Goal: Find specific page/section: Find specific page/section

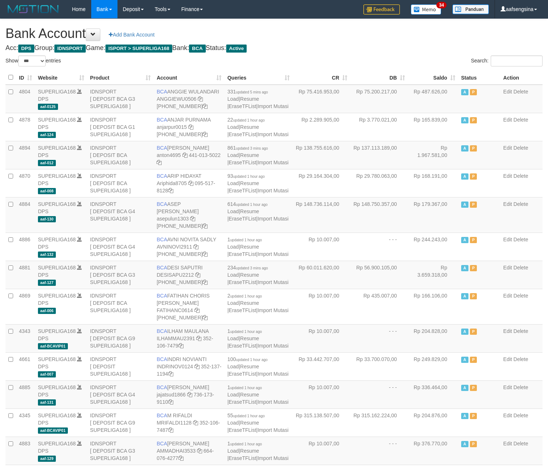
select select "***"
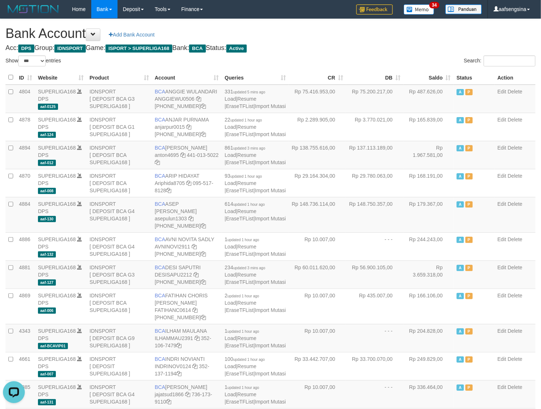
click at [390, 43] on div "Bank Account Add Bank Account Acc: DPS Group: IDNSPORT Game: ISPORT > SUPERLIGA…" at bounding box center [270, 405] width 541 height 772
click at [495, 59] on input "Search:" at bounding box center [510, 60] width 52 height 11
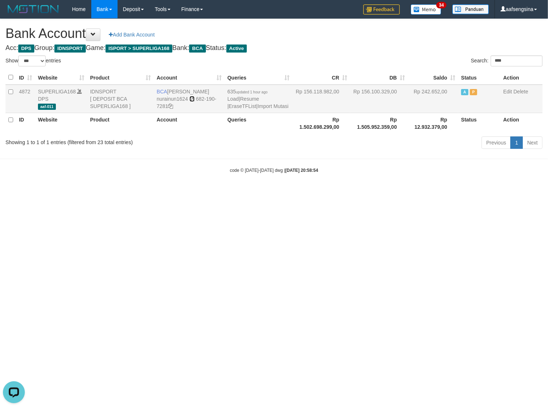
click at [192, 99] on icon at bounding box center [191, 98] width 5 height 5
drag, startPoint x: 192, startPoint y: 99, endPoint x: 210, endPoint y: 160, distance: 63.3
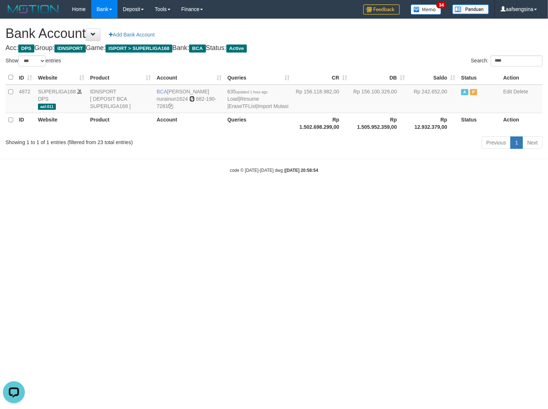
click at [193, 99] on icon at bounding box center [191, 98] width 5 height 5
click at [327, 192] on html "Toggle navigation Home Bank Account List Load By Website Group [ISPORT] SUPERLI…" at bounding box center [274, 96] width 548 height 192
click at [176, 161] on body "Toggle navigation Home Bank Account List Load By Website Group [ISPORT] SUPERLI…" at bounding box center [274, 96] width 548 height 192
click at [192, 99] on icon at bounding box center [191, 98] width 5 height 5
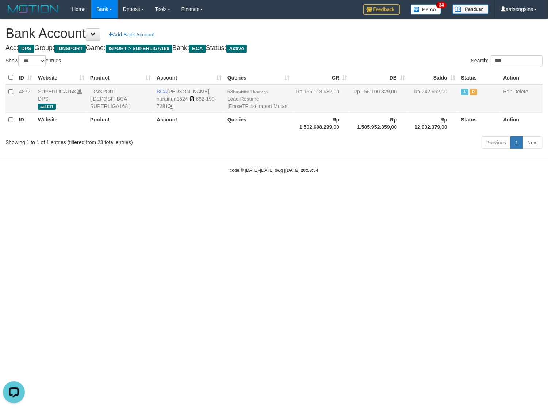
click at [192, 99] on icon at bounding box center [191, 98] width 5 height 5
drag, startPoint x: 444, startPoint y: 291, endPoint x: 455, endPoint y: 292, distance: 11.0
click at [445, 192] on html "Toggle navigation Home Bank Account List Load By Website Group [ISPORT] SUPERLI…" at bounding box center [274, 96] width 548 height 192
click at [499, 61] on input "****" at bounding box center [517, 60] width 52 height 11
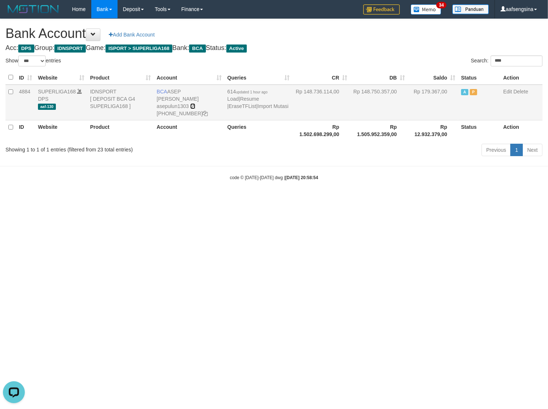
click at [192, 106] on icon at bounding box center [192, 106] width 5 height 5
drag, startPoint x: 192, startPoint y: 106, endPoint x: 474, endPoint y: 275, distance: 328.7
click at [194, 108] on icon at bounding box center [192, 106] width 5 height 5
drag, startPoint x: 479, startPoint y: 277, endPoint x: 486, endPoint y: 277, distance: 6.6
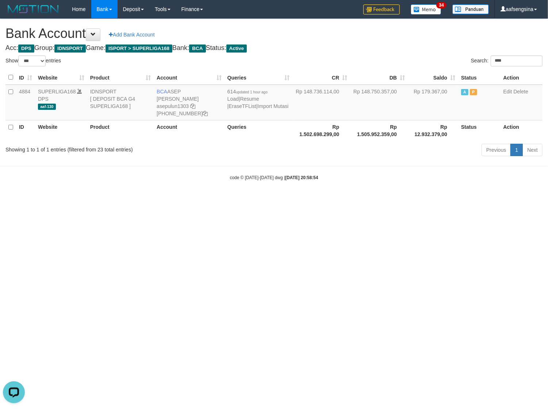
click at [482, 199] on html "Toggle navigation Home Bank Account List Load By Website Group [ISPORT] SUPERLI…" at bounding box center [274, 99] width 548 height 199
click at [512, 59] on input "****" at bounding box center [517, 60] width 52 height 11
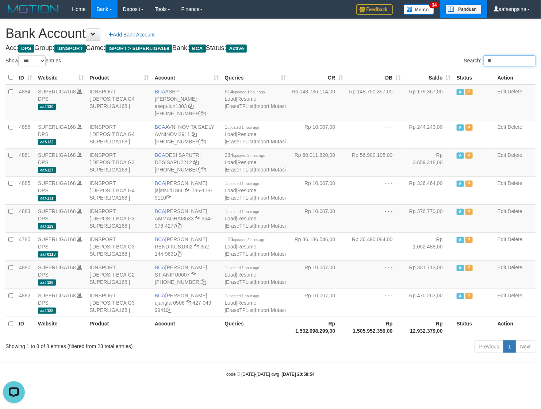
type input "*"
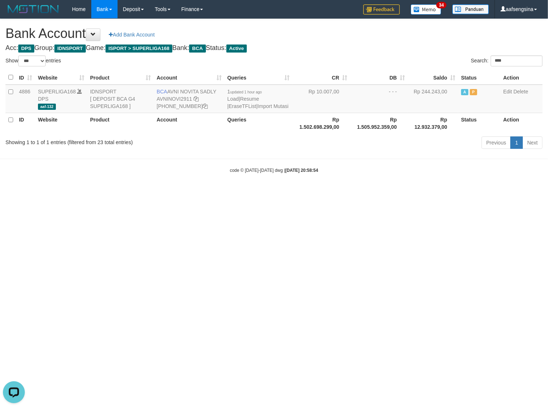
click at [232, 192] on html "Toggle navigation Home Bank Account List Load By Website Group [ISPORT] SUPERLI…" at bounding box center [274, 96] width 548 height 192
click at [196, 99] on icon at bounding box center [195, 98] width 5 height 5
drag, startPoint x: 441, startPoint y: 226, endPoint x: 547, endPoint y: 236, distance: 106.3
click at [449, 192] on html "Toggle navigation Home Bank Account List Load By Website Group [ISPORT] SUPERLI…" at bounding box center [274, 96] width 548 height 192
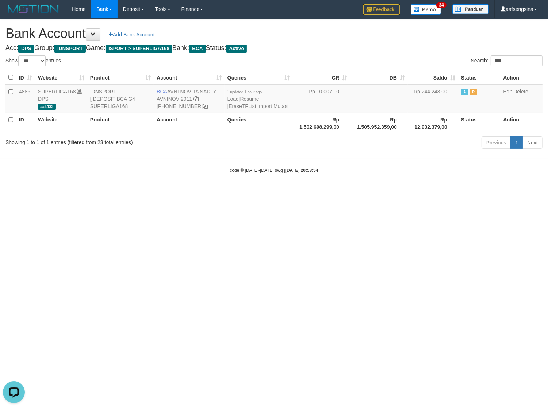
click at [199, 170] on body "Toggle navigation Home Bank Account List Load By Website Group [ISPORT] SUPERLI…" at bounding box center [274, 96] width 548 height 192
click at [196, 98] on icon at bounding box center [195, 98] width 5 height 5
click at [371, 192] on html "Toggle navigation Home Bank Account List Load By Website Group [ISPORT] SUPERLI…" at bounding box center [274, 96] width 548 height 192
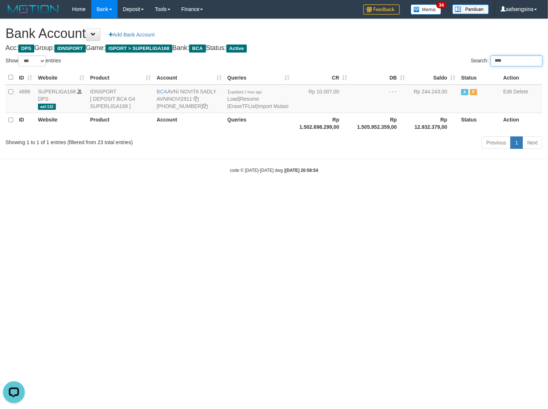
click at [498, 64] on input "****" at bounding box center [517, 60] width 52 height 11
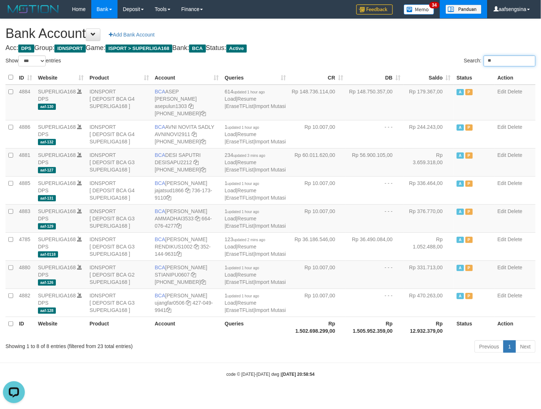
type input "*"
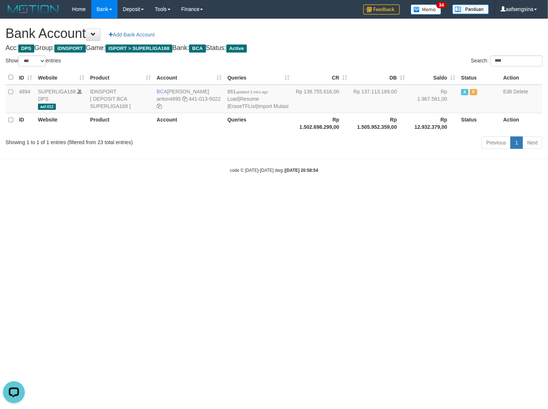
click at [201, 174] on div "code © 2012-2018 dwg | 2025/08/30 20:58:54" at bounding box center [274, 169] width 548 height 7
click at [184, 98] on icon at bounding box center [184, 98] width 5 height 5
click at [378, 192] on html "Toggle navigation Home Bank Account List Load By Website Group [ISPORT] SUPERLI…" at bounding box center [274, 96] width 548 height 192
click at [508, 61] on input "****" at bounding box center [517, 60] width 52 height 11
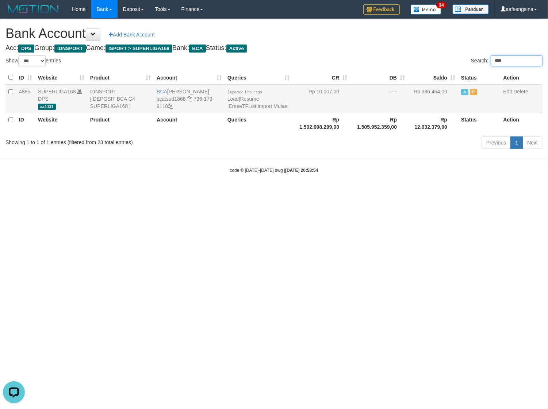
type input "****"
click at [190, 99] on icon at bounding box center [189, 98] width 5 height 5
drag, startPoint x: 190, startPoint y: 99, endPoint x: 274, endPoint y: 170, distance: 110.4
click at [192, 103] on td "BCA JAJAT SUDRAJAT jajatsud1866 736-173-9110" at bounding box center [189, 99] width 71 height 28
drag, startPoint x: 450, startPoint y: 275, endPoint x: 468, endPoint y: 275, distance: 17.9
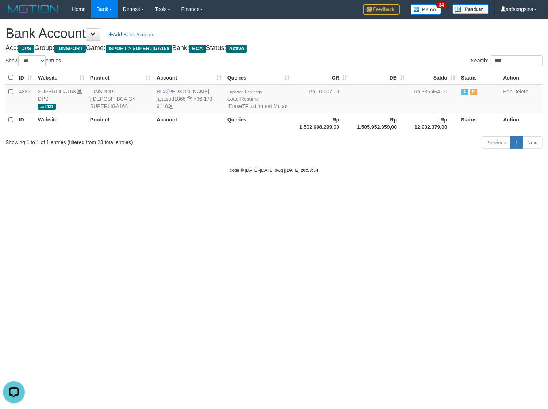
click at [454, 192] on html "Toggle navigation Home Bank Account List Load By Website Group [ISPORT] SUPERLI…" at bounding box center [274, 96] width 548 height 192
